Goal: Find specific fact: Find specific fact

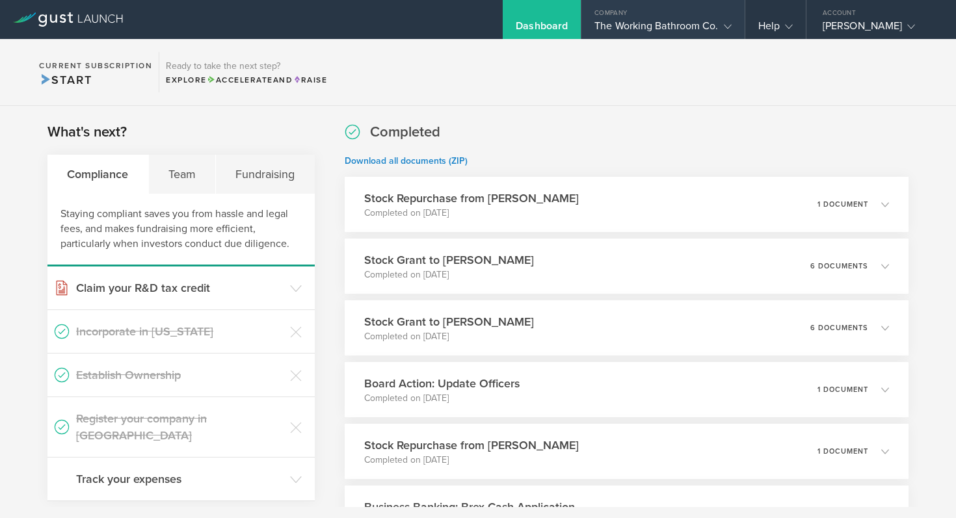
click at [736, 7] on div "Company" at bounding box center [662, 10] width 163 height 20
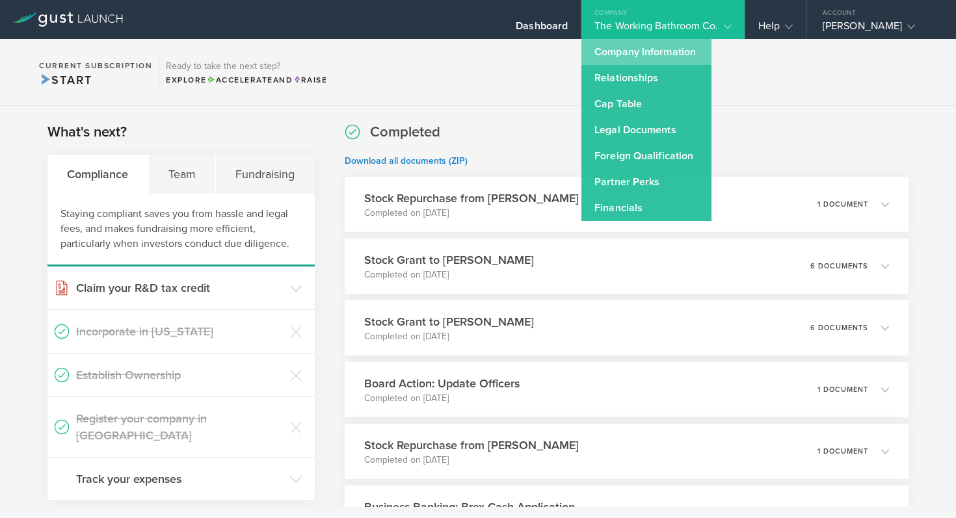
click at [669, 53] on link "Company Information" at bounding box center [646, 52] width 130 height 26
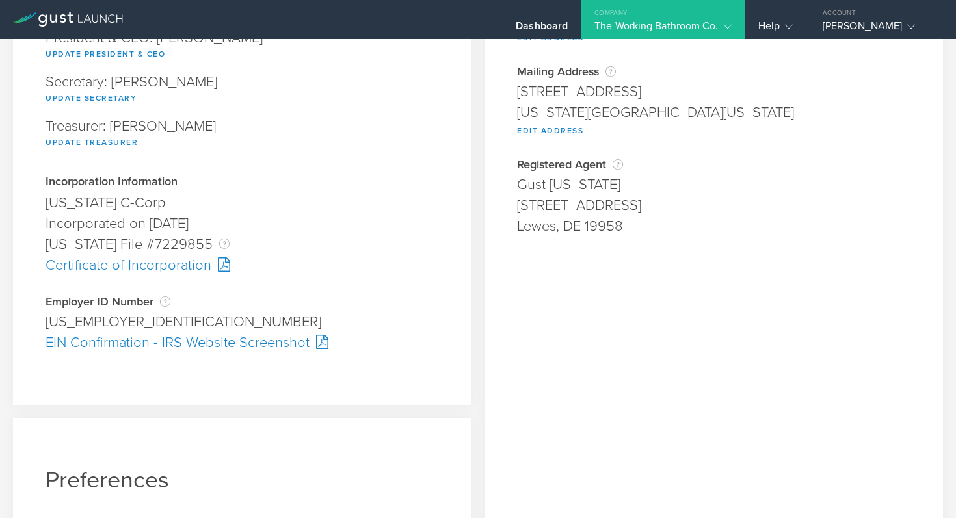
scroll to position [210, 0]
click at [101, 320] on div "[US_EMPLOYER_IDENTIFICATION_NUMBER]" at bounding box center [242, 321] width 393 height 21
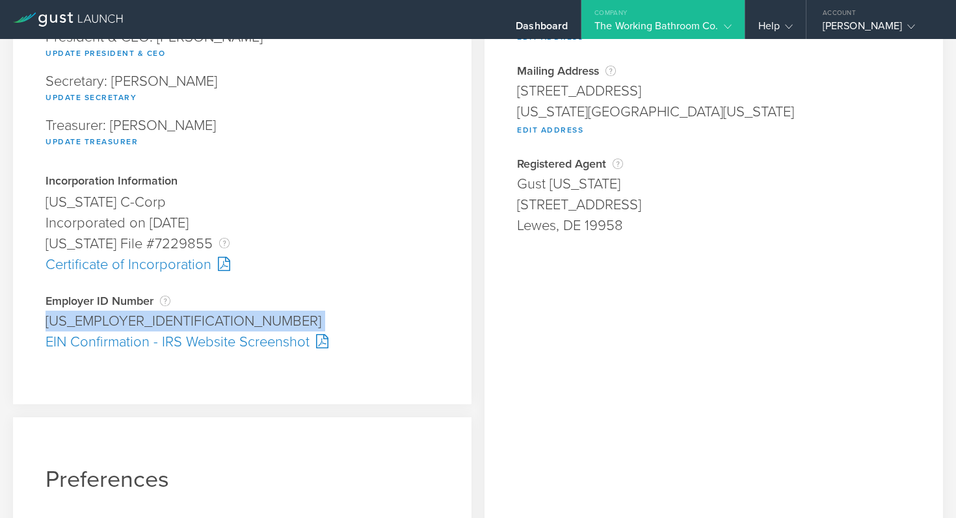
copy div "[US_EMPLOYER_IDENTIFICATION_NUMBER] Pending"
